Goal: Information Seeking & Learning: Learn about a topic

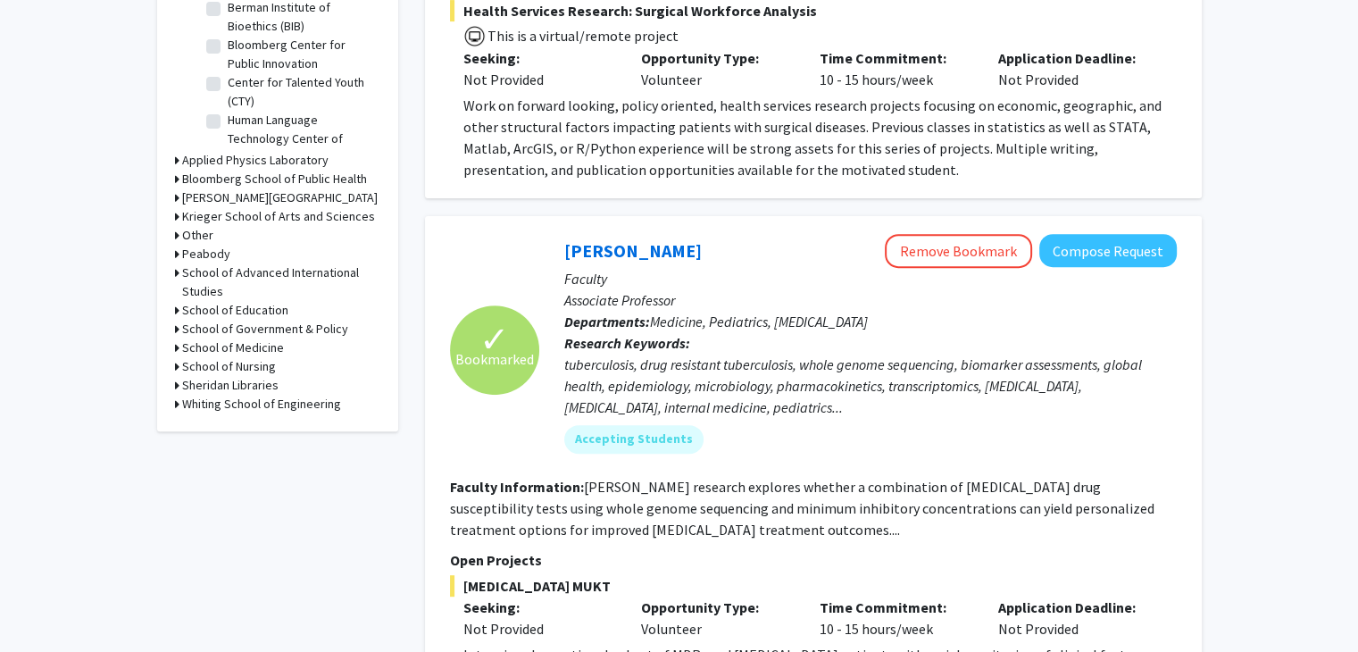
scroll to position [536, 0]
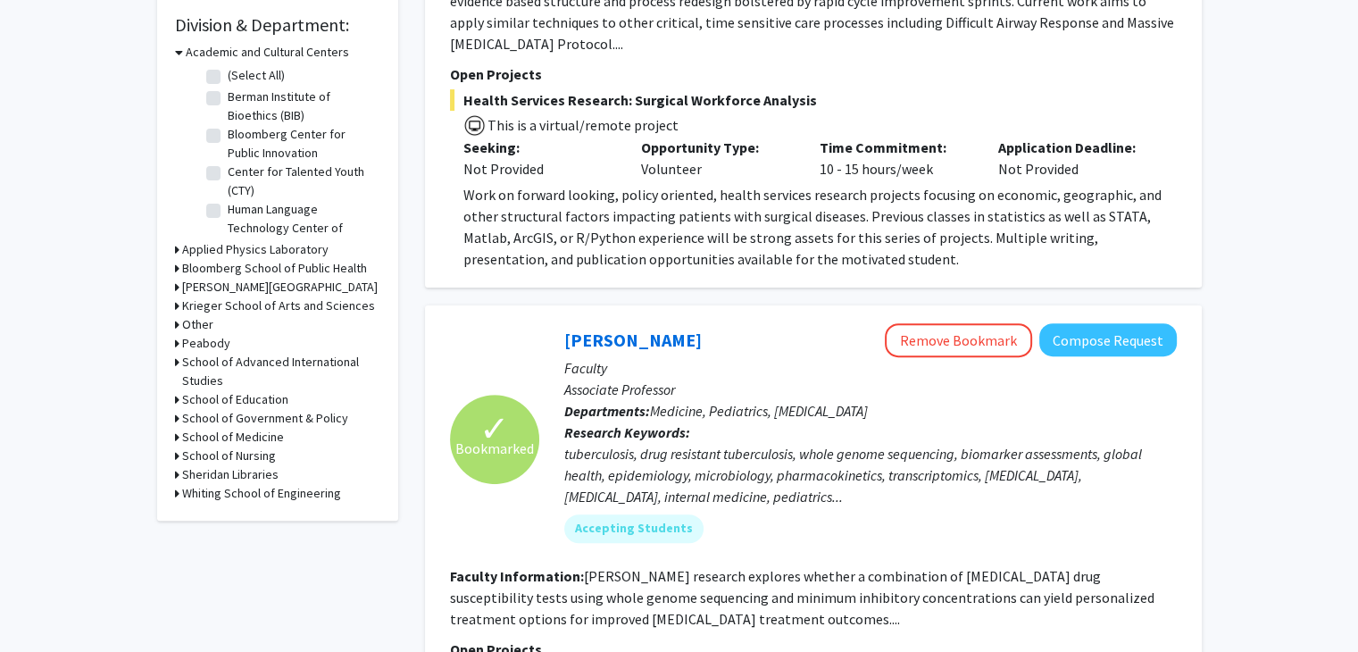
click at [330, 268] on h3 "Bloomberg School of Public Health" at bounding box center [274, 268] width 185 height 19
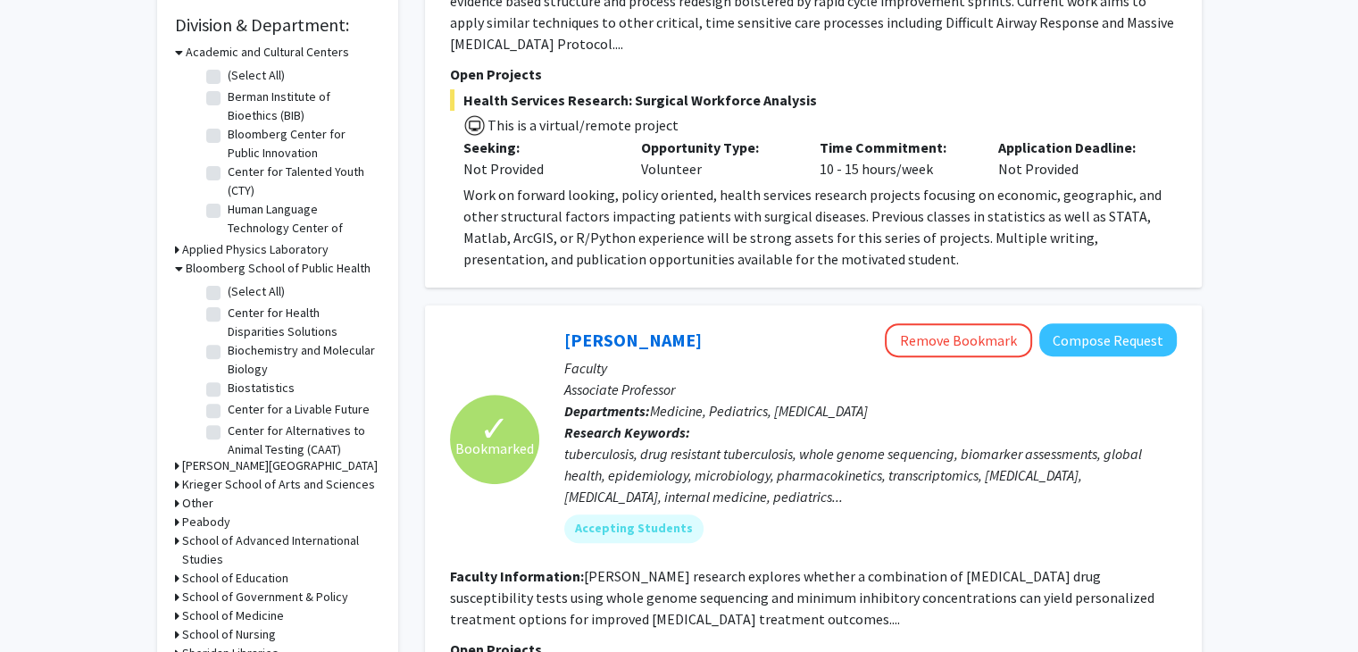
click at [228, 294] on label "(Select All)" at bounding box center [256, 291] width 57 height 19
click at [228, 294] on input "(Select All)" at bounding box center [234, 288] width 12 height 12
checkbox input "true"
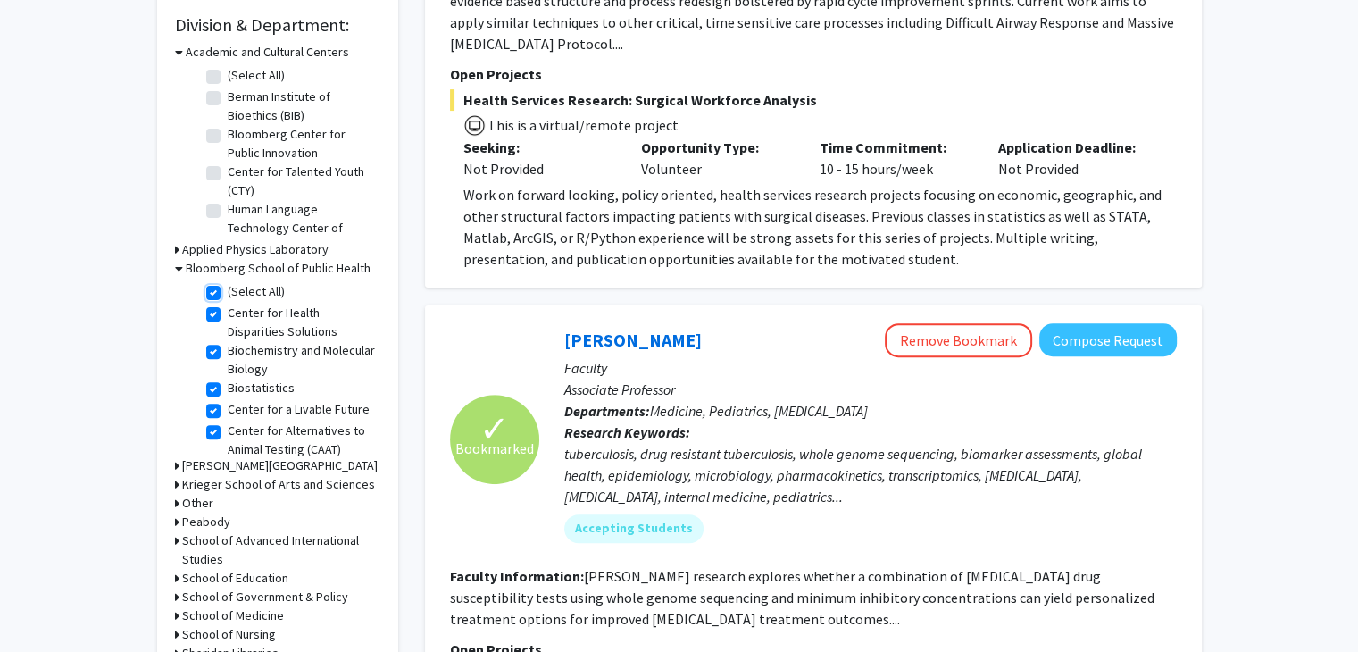
checkbox input "true"
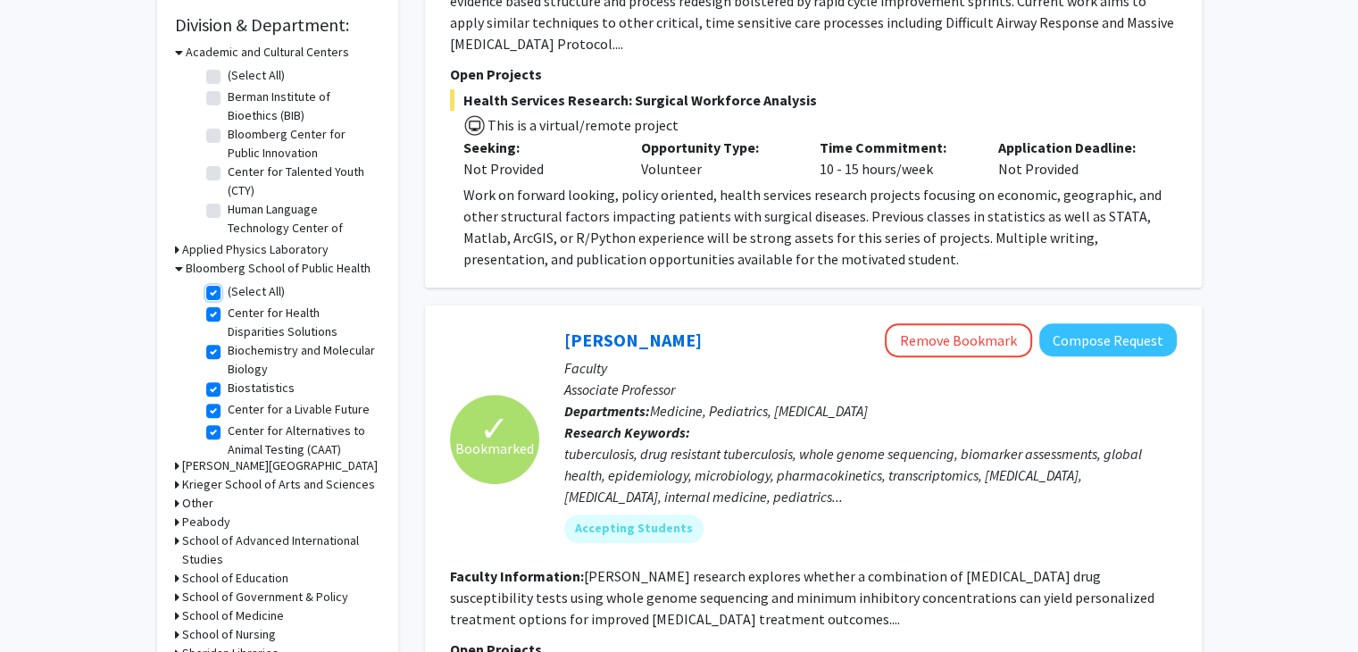
checkbox input "true"
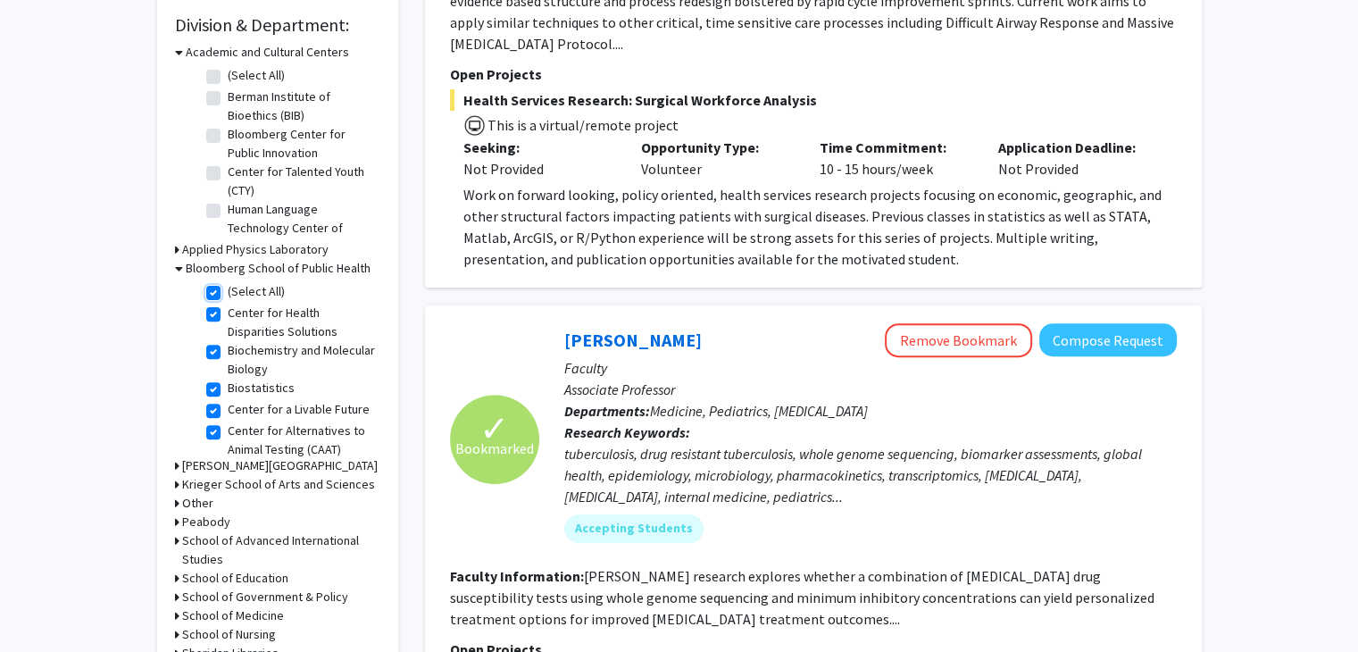
checkbox input "true"
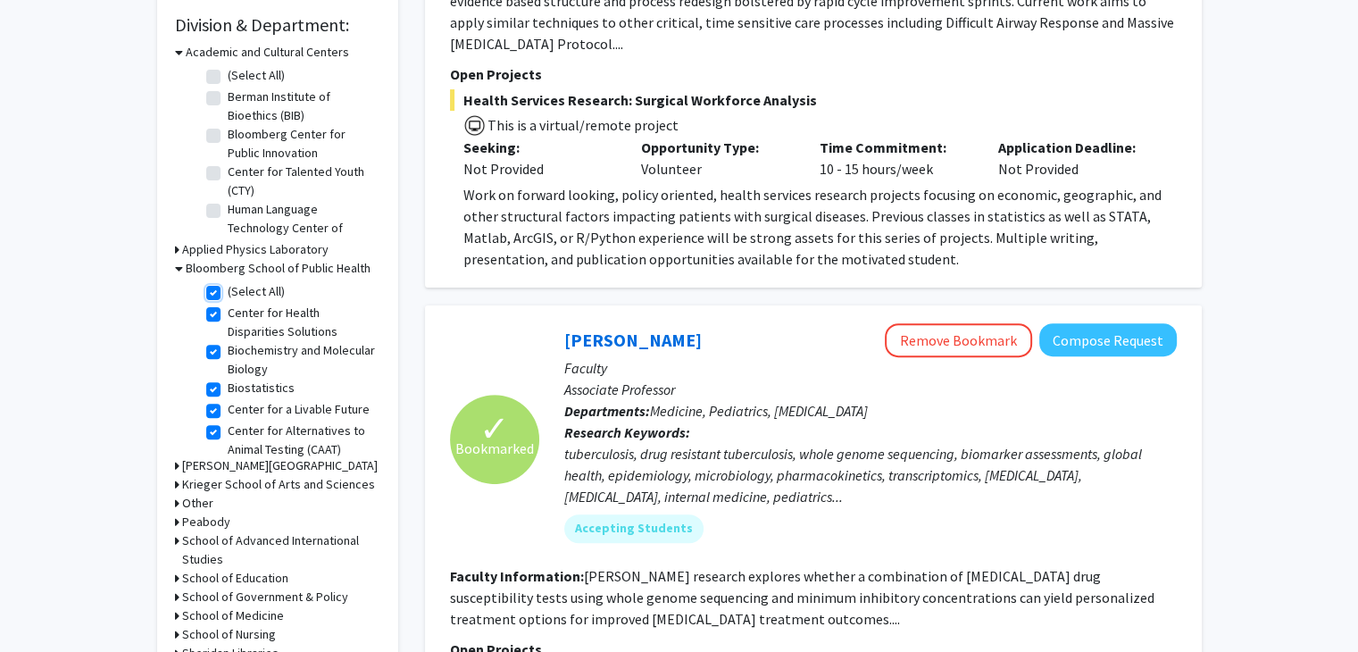
checkbox input "true"
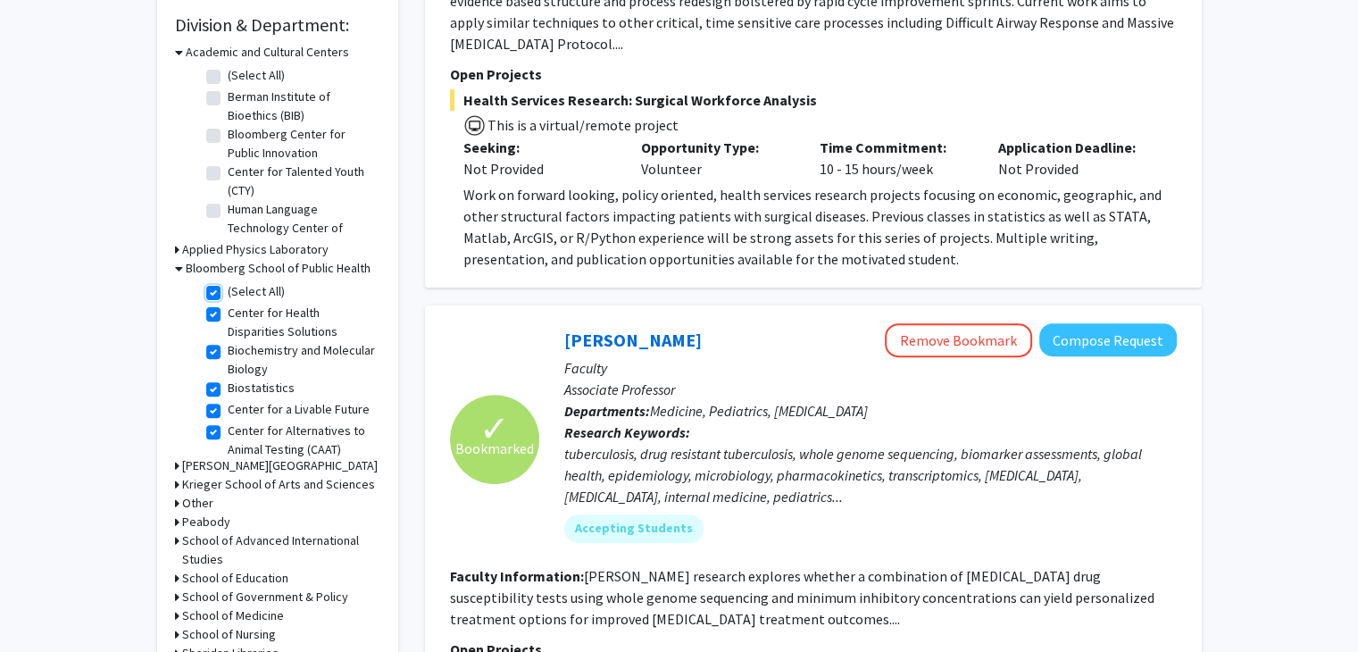
checkbox input "true"
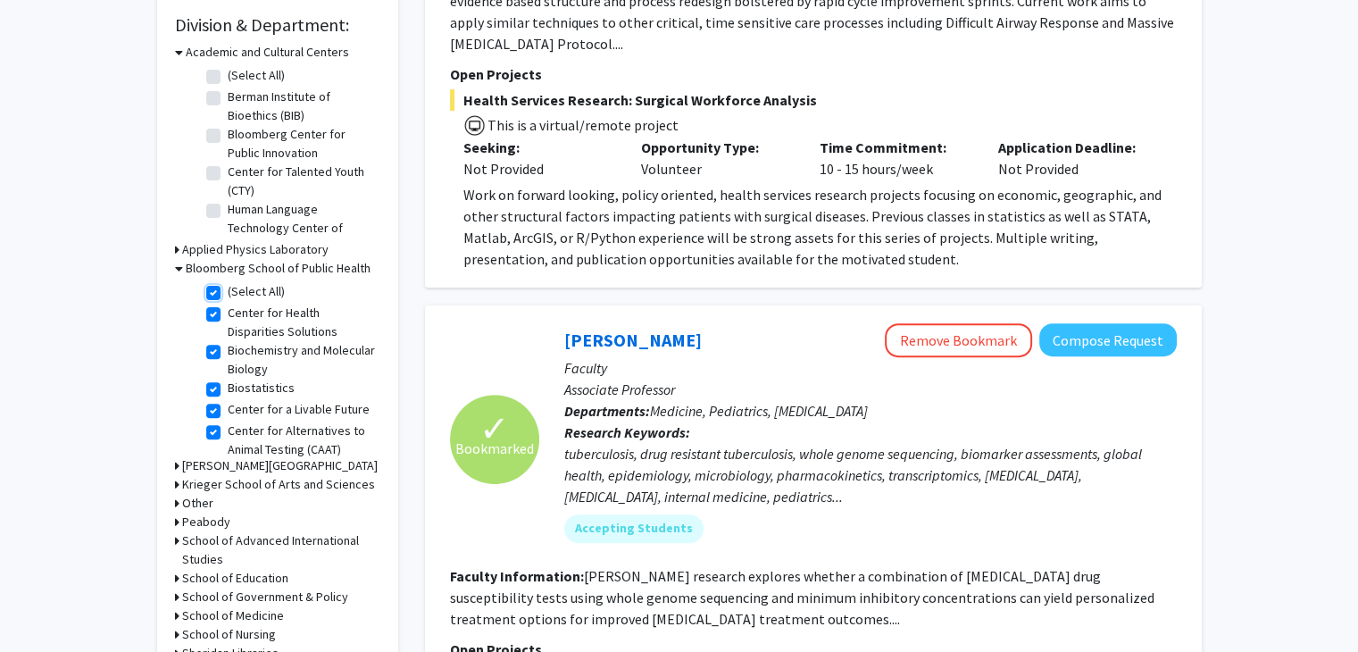
checkbox input "true"
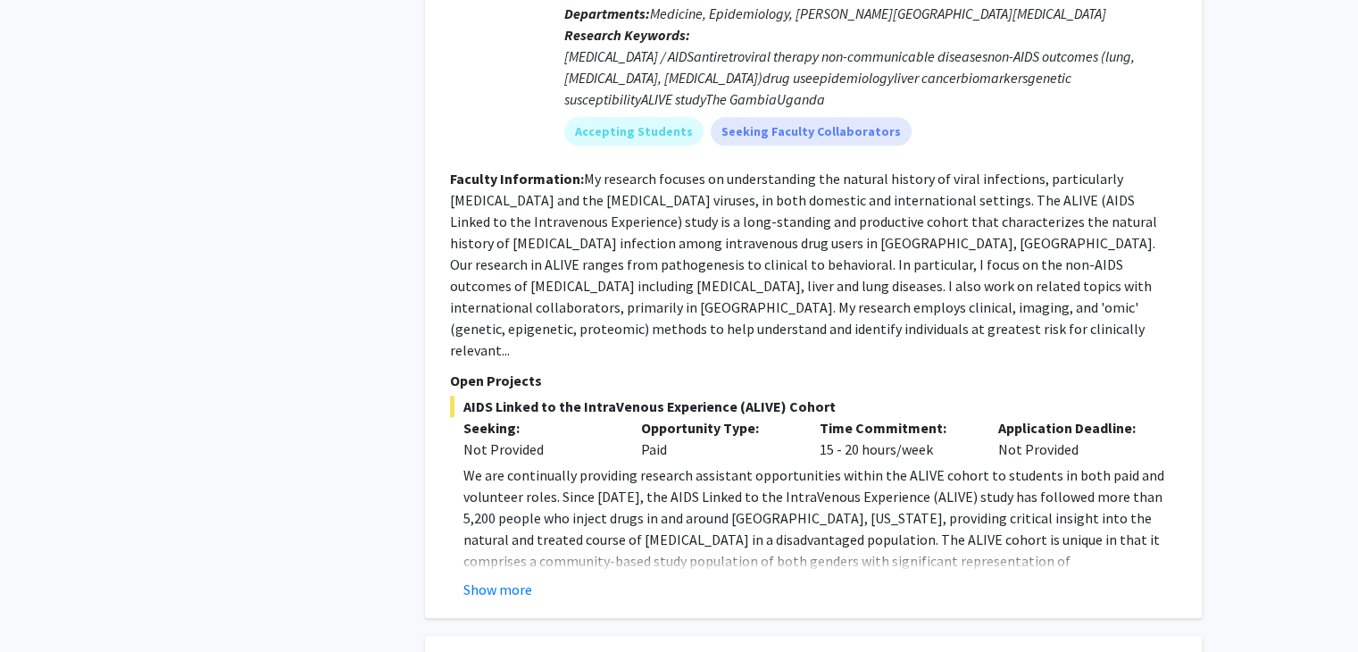
scroll to position [1071, 0]
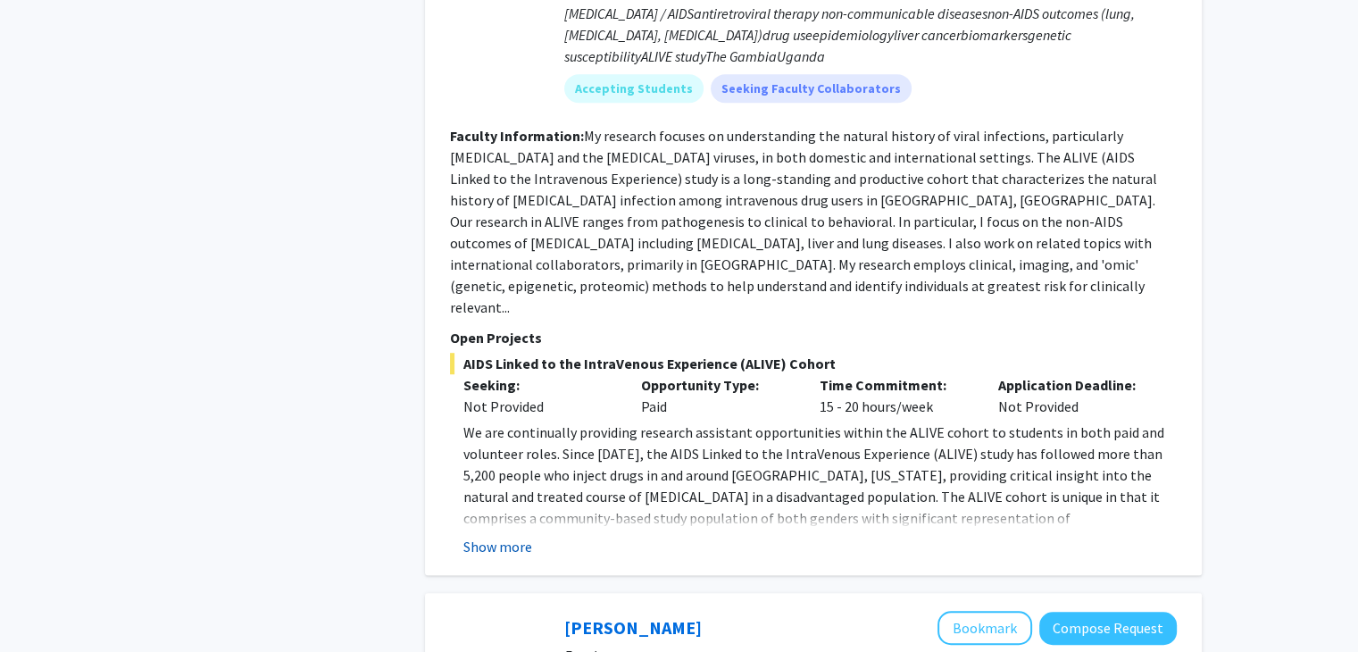
click at [516, 536] on button "Show more" at bounding box center [497, 546] width 69 height 21
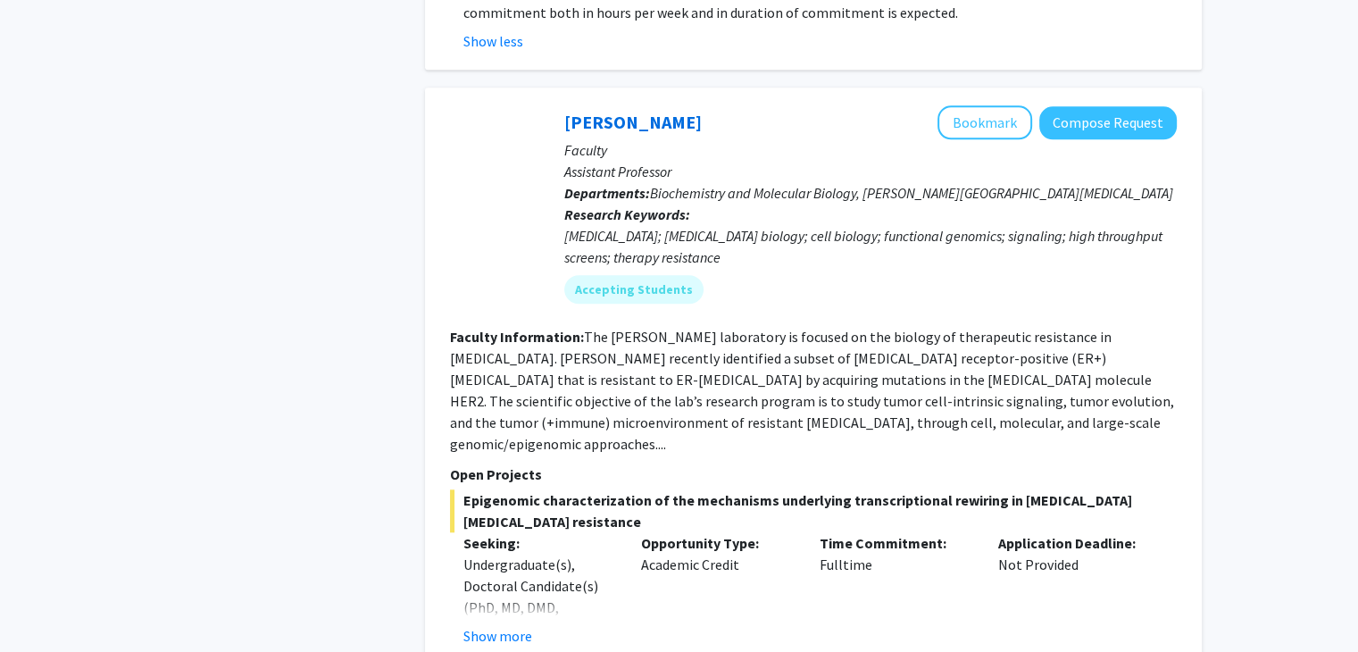
scroll to position [1785, 0]
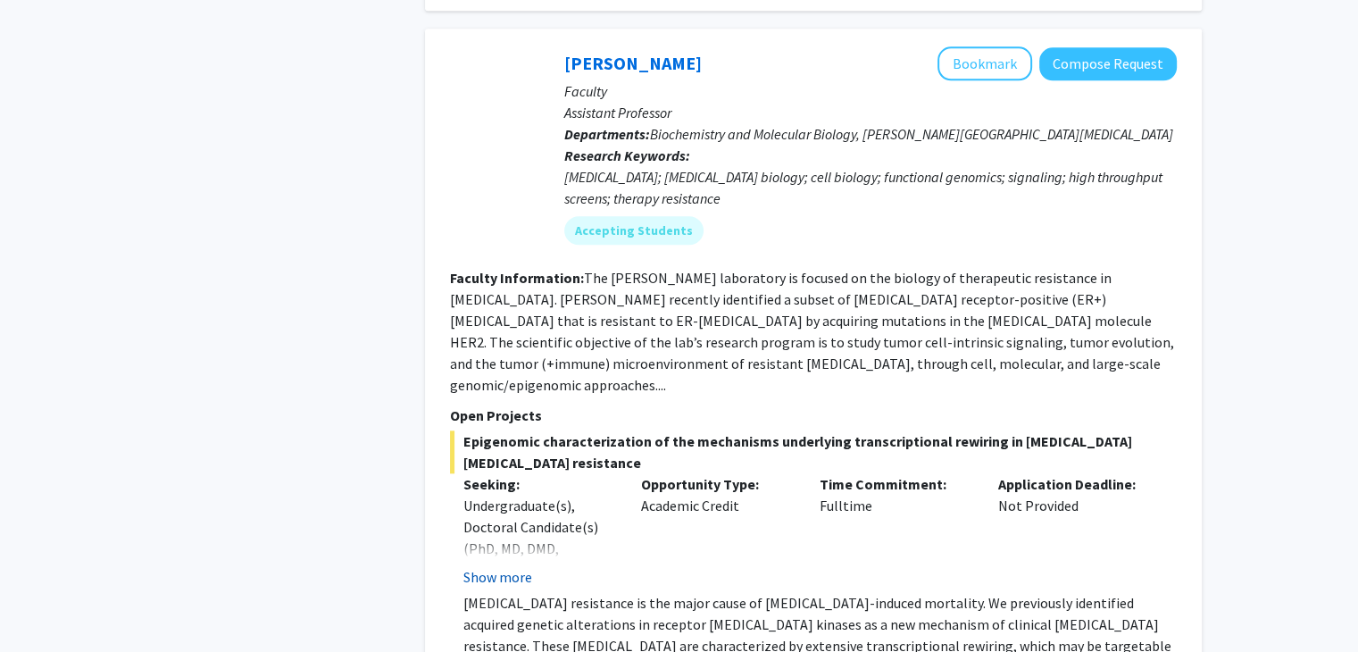
click at [511, 566] on button "Show more" at bounding box center [497, 576] width 69 height 21
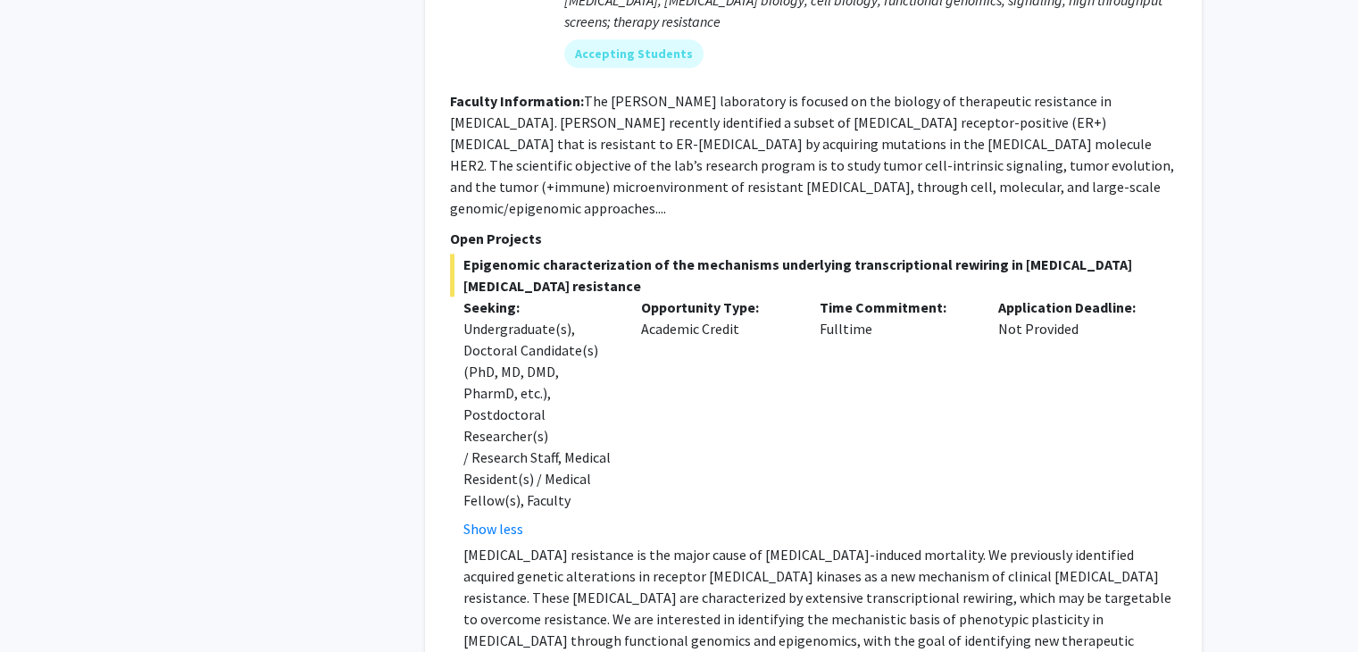
scroll to position [1964, 0]
click at [501, 516] on button "Show less" at bounding box center [493, 526] width 60 height 21
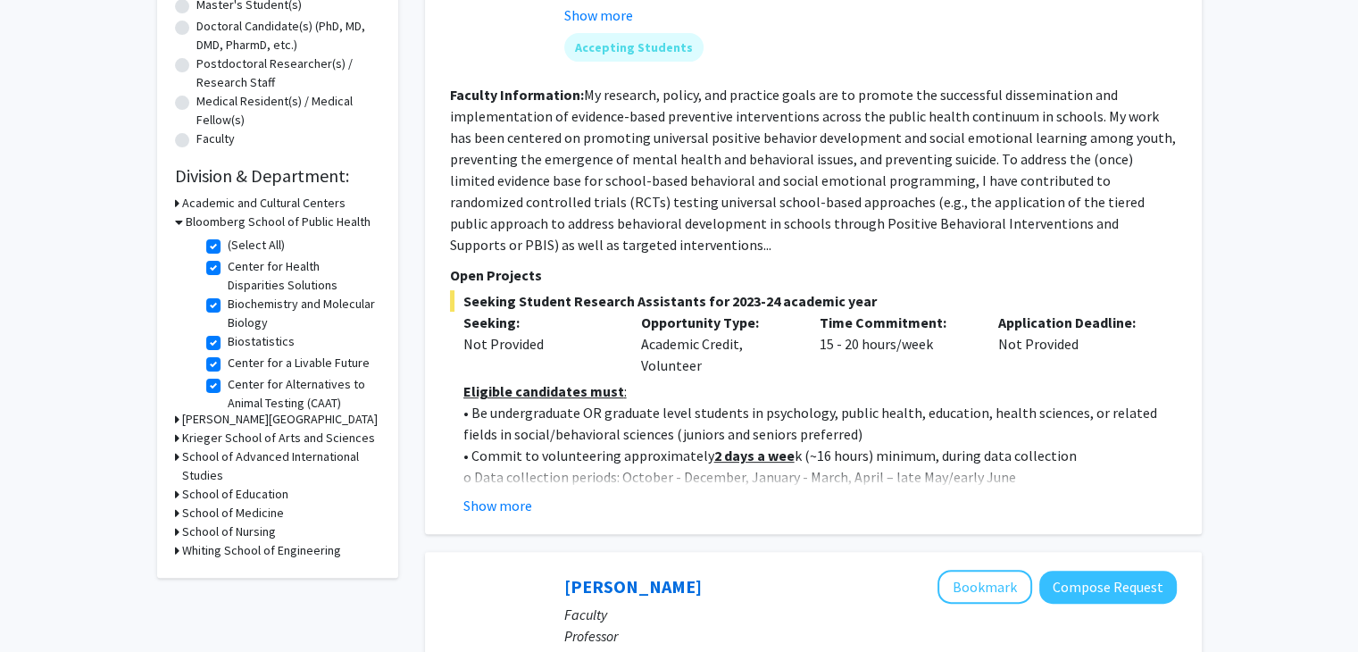
scroll to position [0, 0]
